Goal: Check status: Check status

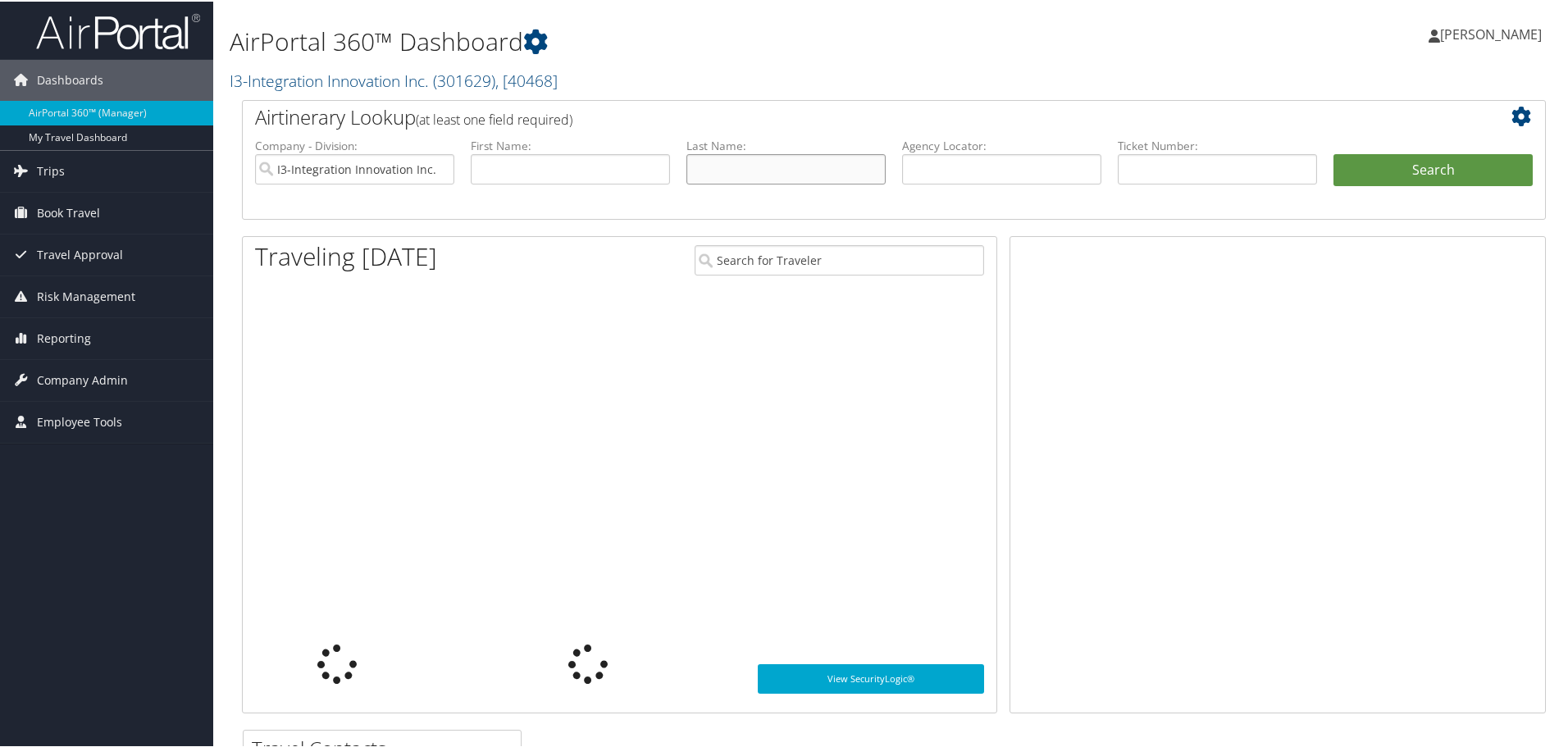
click at [771, 171] on input "text" at bounding box center [786, 167] width 199 height 31
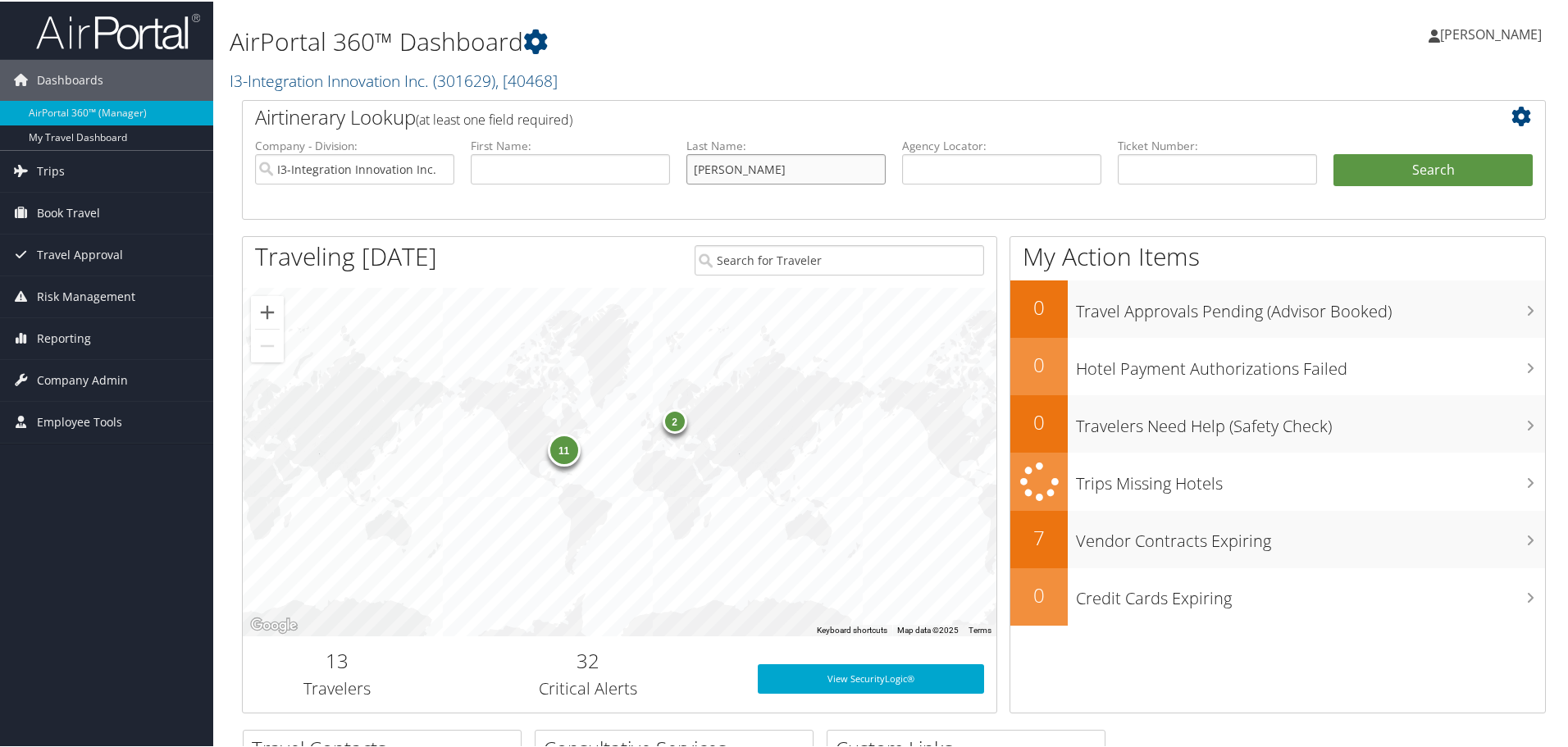
type input "[PERSON_NAME]"
click at [1333, 152] on button "Search" at bounding box center [1432, 168] width 199 height 32
click at [706, 178] on input "text" at bounding box center [786, 167] width 199 height 31
type input "[PERSON_NAME]"
click at [1333, 152] on button "Search" at bounding box center [1432, 168] width 199 height 32
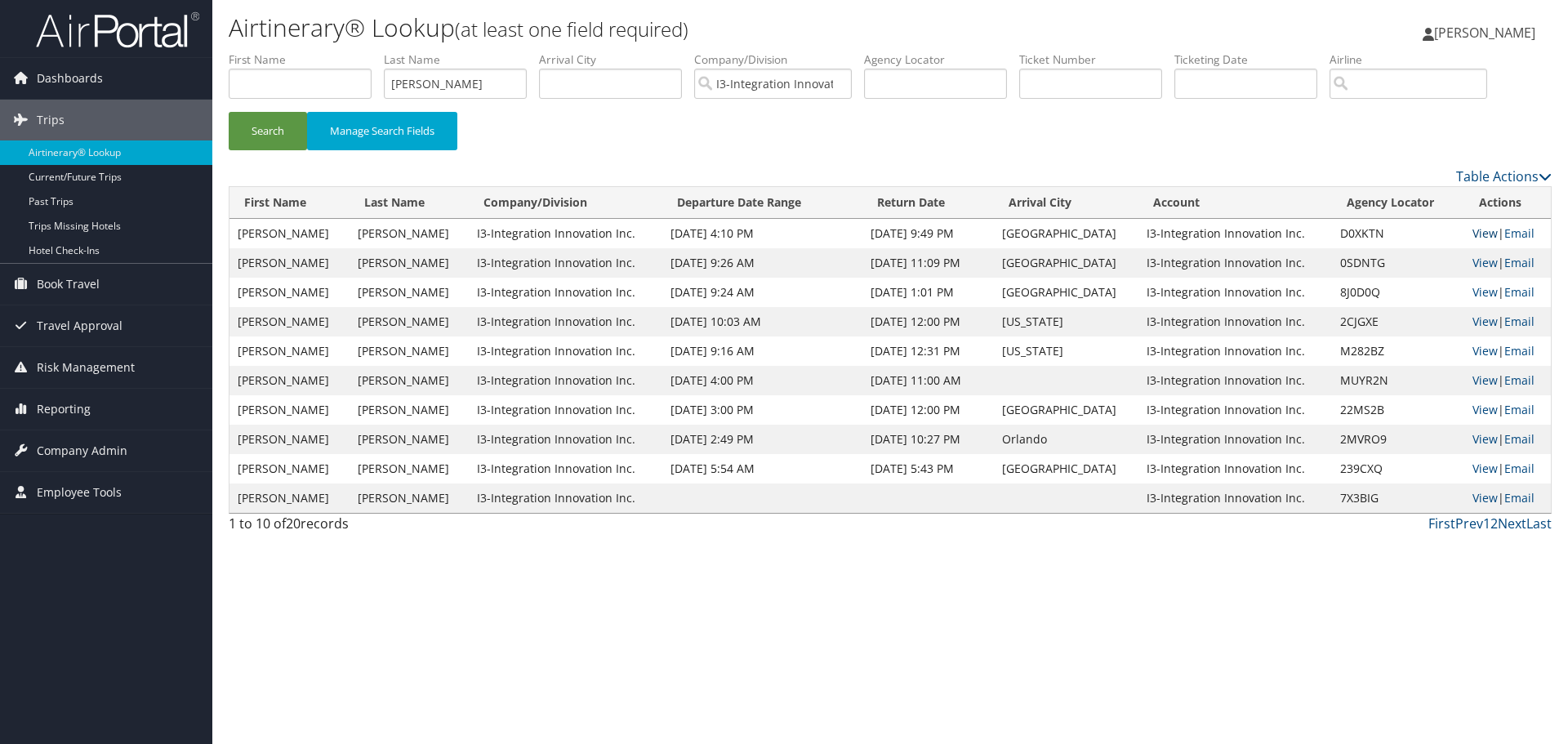
click at [1484, 232] on link "View" at bounding box center [1485, 233] width 25 height 16
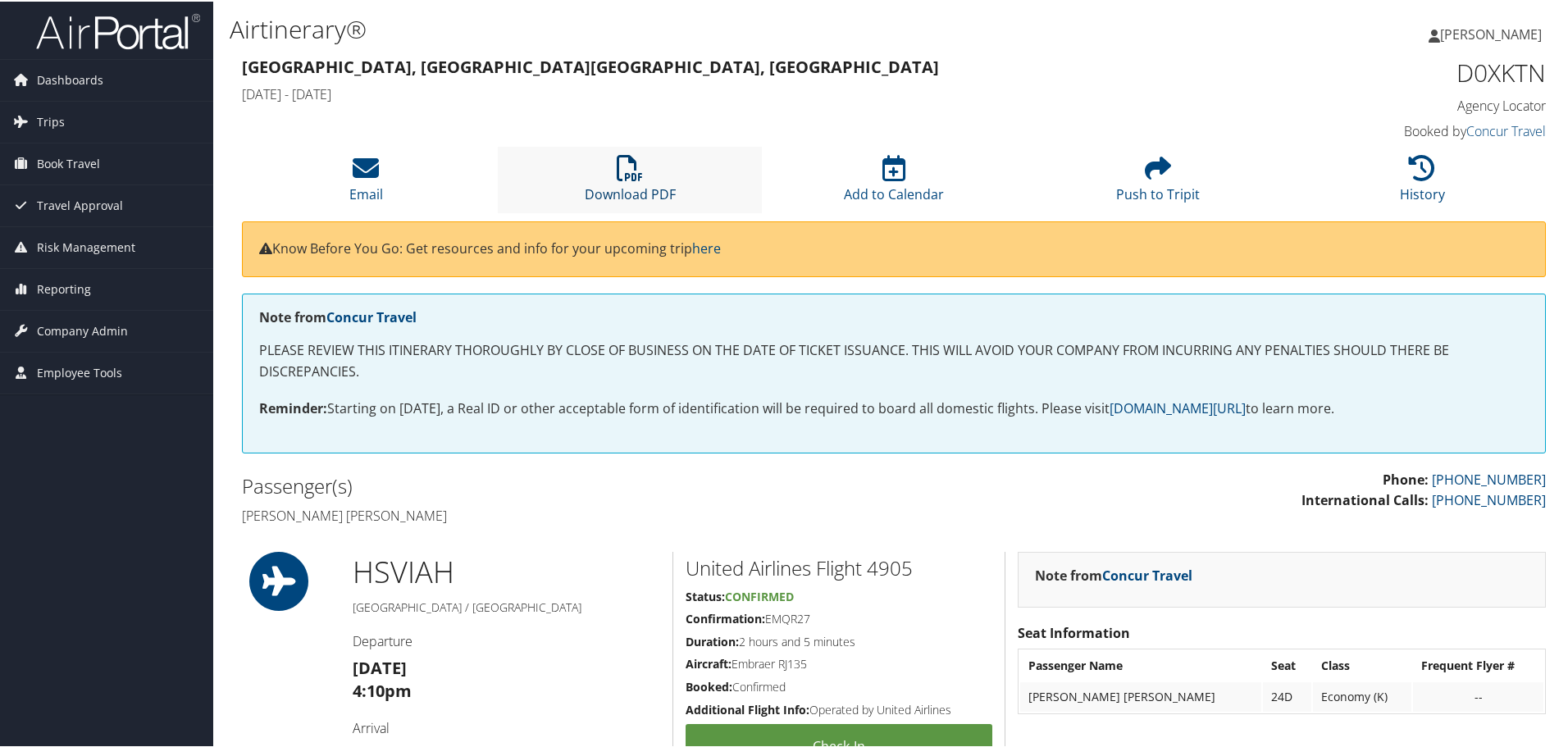
click at [617, 177] on icon at bounding box center [630, 166] width 26 height 26
